Goal: Find specific page/section: Find specific page/section

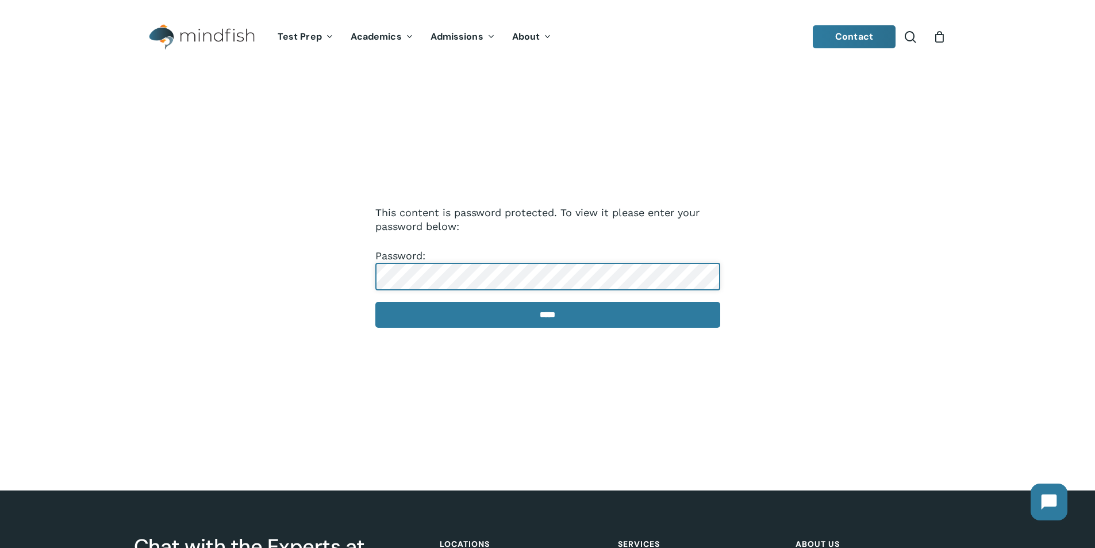
click at [375, 302] on input "*****" at bounding box center [547, 315] width 345 height 26
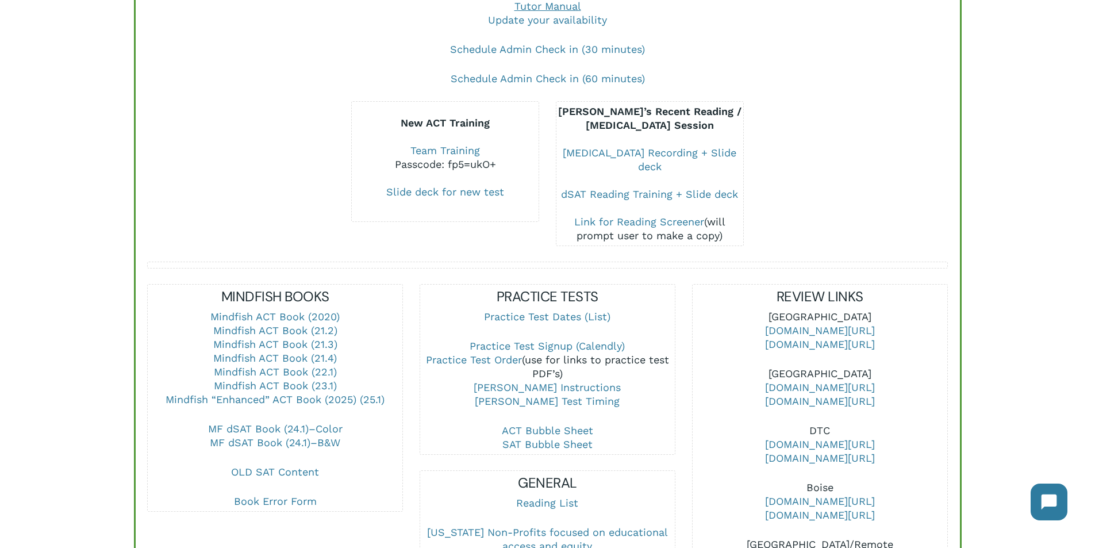
scroll to position [115, 0]
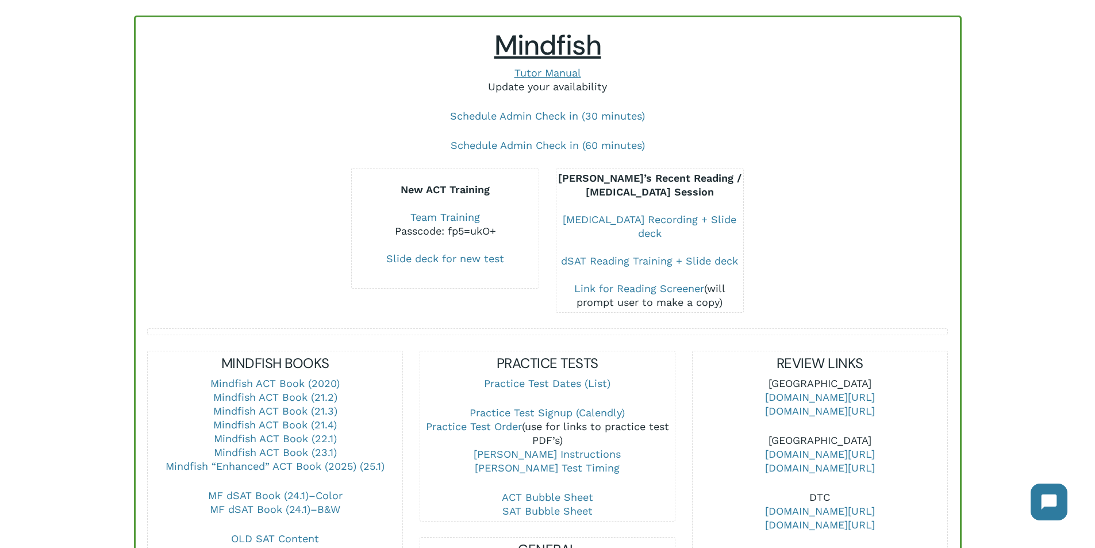
click at [578, 80] on link "Update your availability" at bounding box center [547, 86] width 119 height 12
